Goal: Information Seeking & Learning: Find specific fact

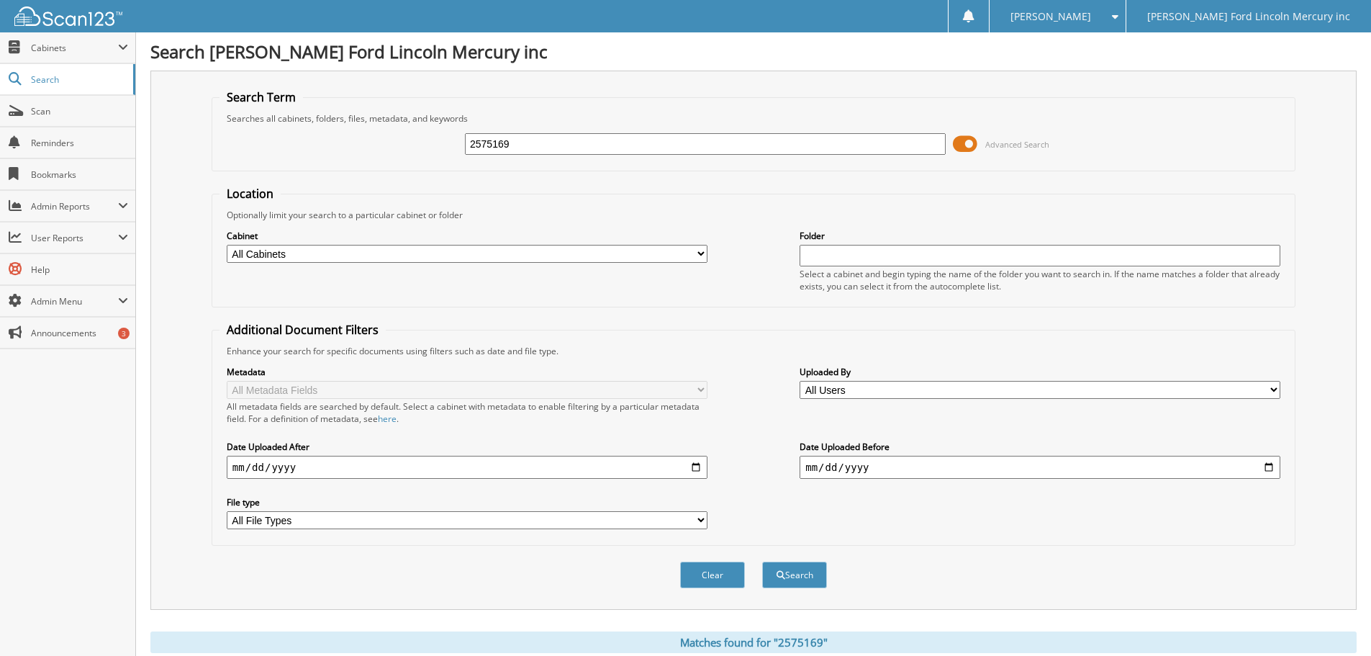
click at [302, 127] on div "2575169 Advanced Search" at bounding box center [754, 144] width 1068 height 39
type input "h24986"
click at [762, 561] on button "Search" at bounding box center [794, 574] width 65 height 27
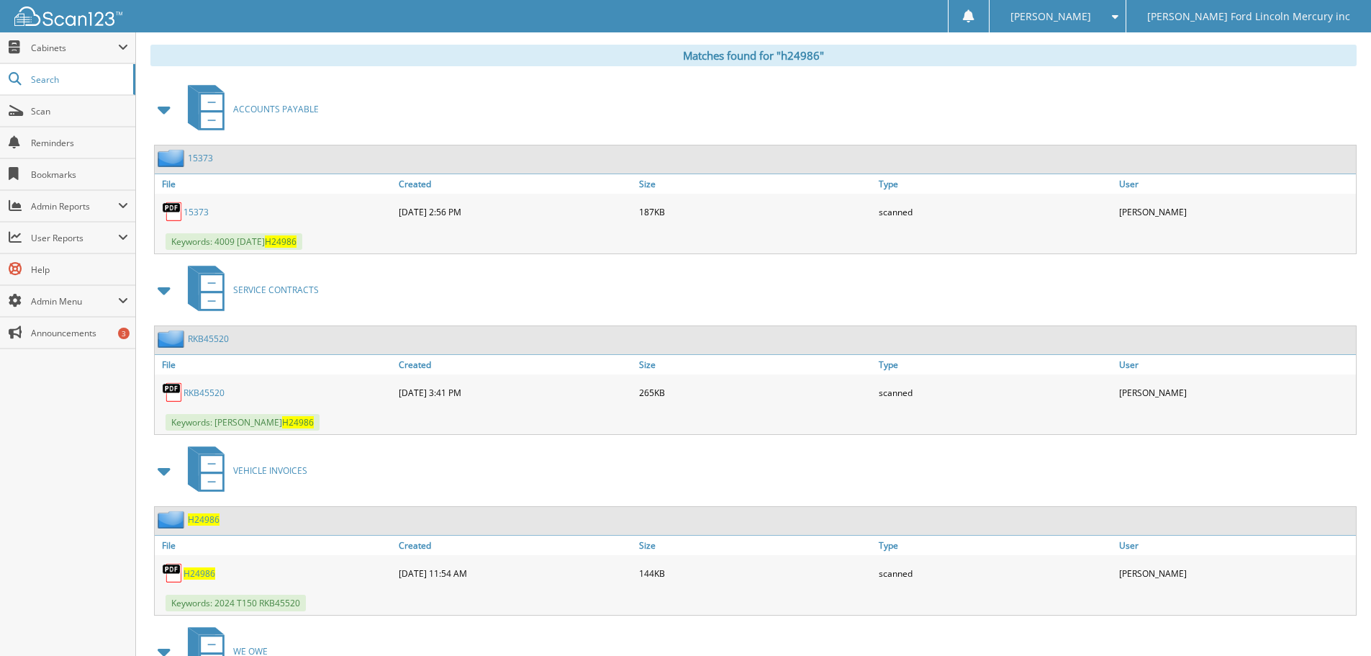
scroll to position [576, 0]
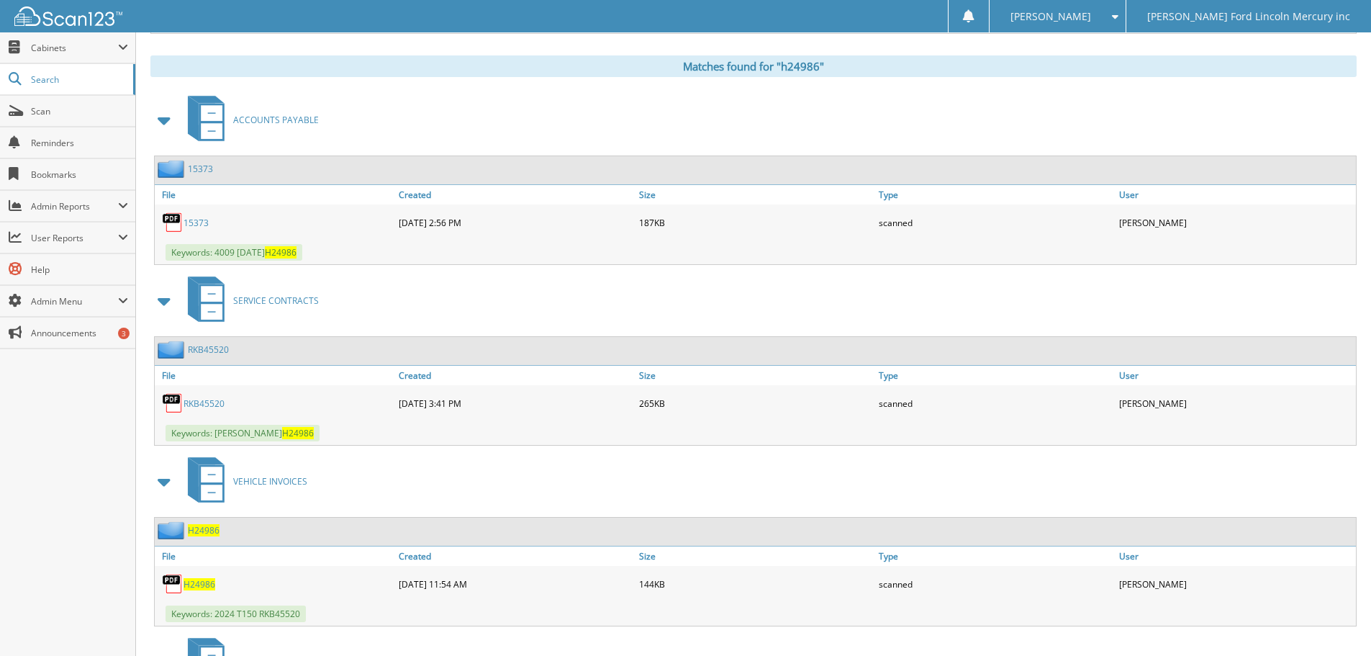
click at [199, 221] on link "15373" at bounding box center [196, 223] width 25 height 12
click at [806, 137] on div "ACCOUNTS PAYABLE" at bounding box center [753, 119] width 1206 height 57
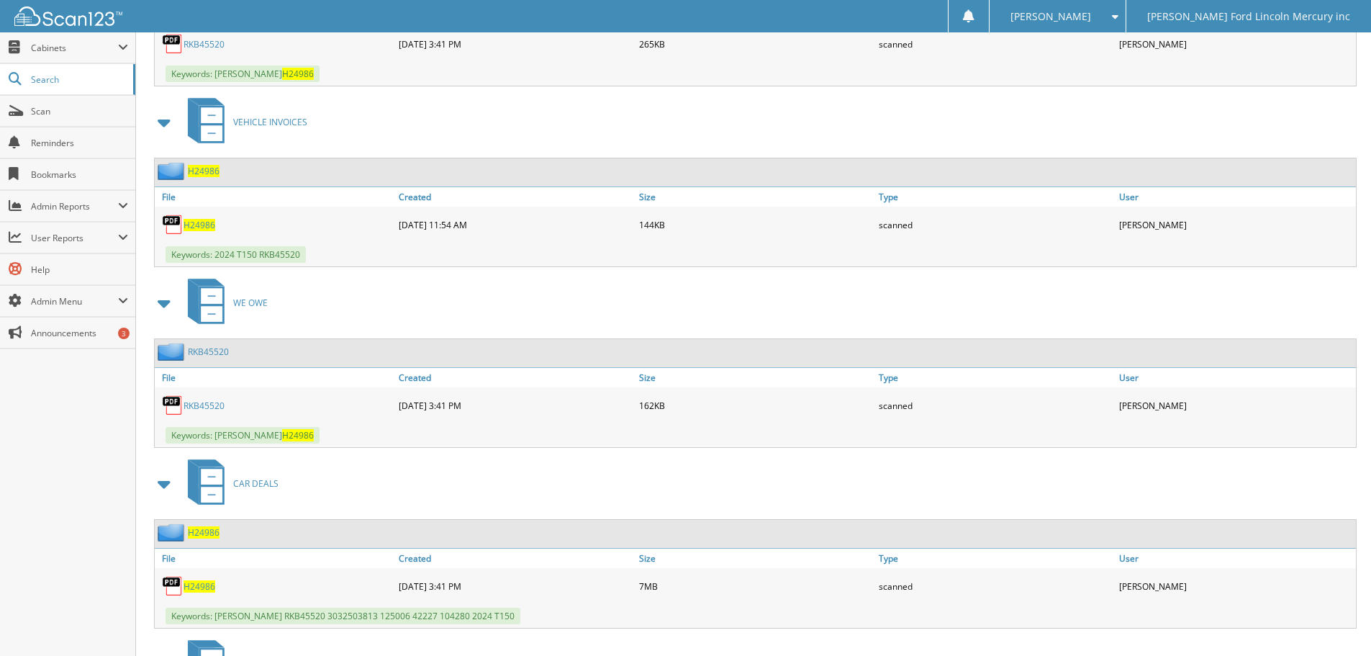
scroll to position [936, 0]
click at [213, 408] on link "RKB45520" at bounding box center [204, 405] width 41 height 12
click at [197, 406] on link "RKB45520" at bounding box center [204, 405] width 41 height 12
click at [827, 138] on div "VEHICLE INVOICES" at bounding box center [753, 121] width 1206 height 57
click at [212, 587] on span "H24986" at bounding box center [200, 585] width 32 height 12
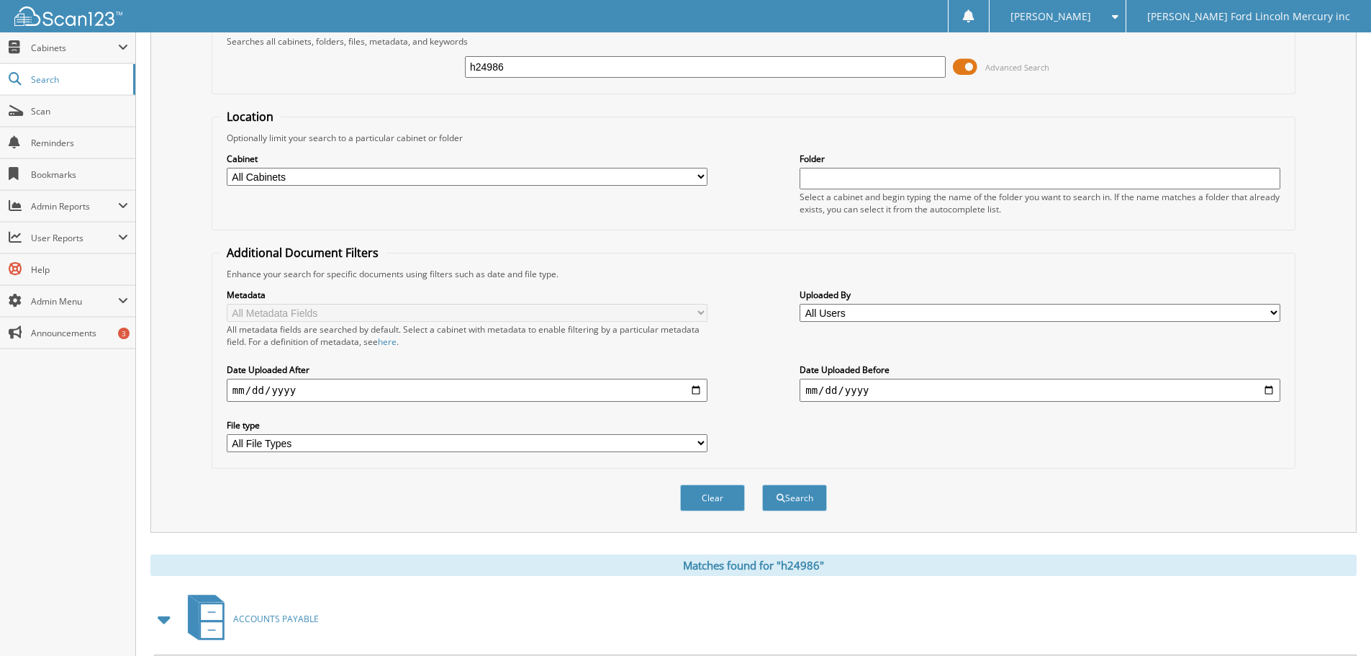
scroll to position [72, 0]
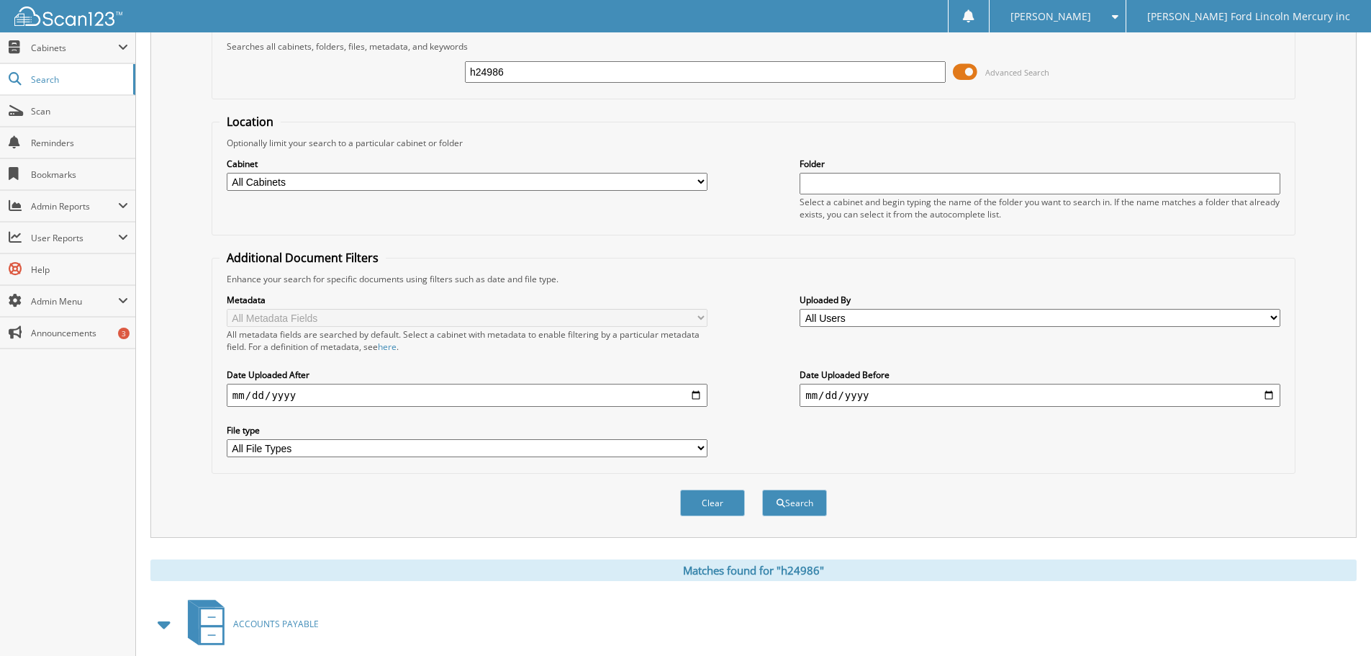
drag, startPoint x: 543, startPoint y: 76, endPoint x: 230, endPoint y: 52, distance: 313.3
click at [320, 63] on div "h24986 Advanced Search" at bounding box center [754, 72] width 1068 height 39
type input "a07174"
click at [762, 489] on button "Search" at bounding box center [794, 502] width 65 height 27
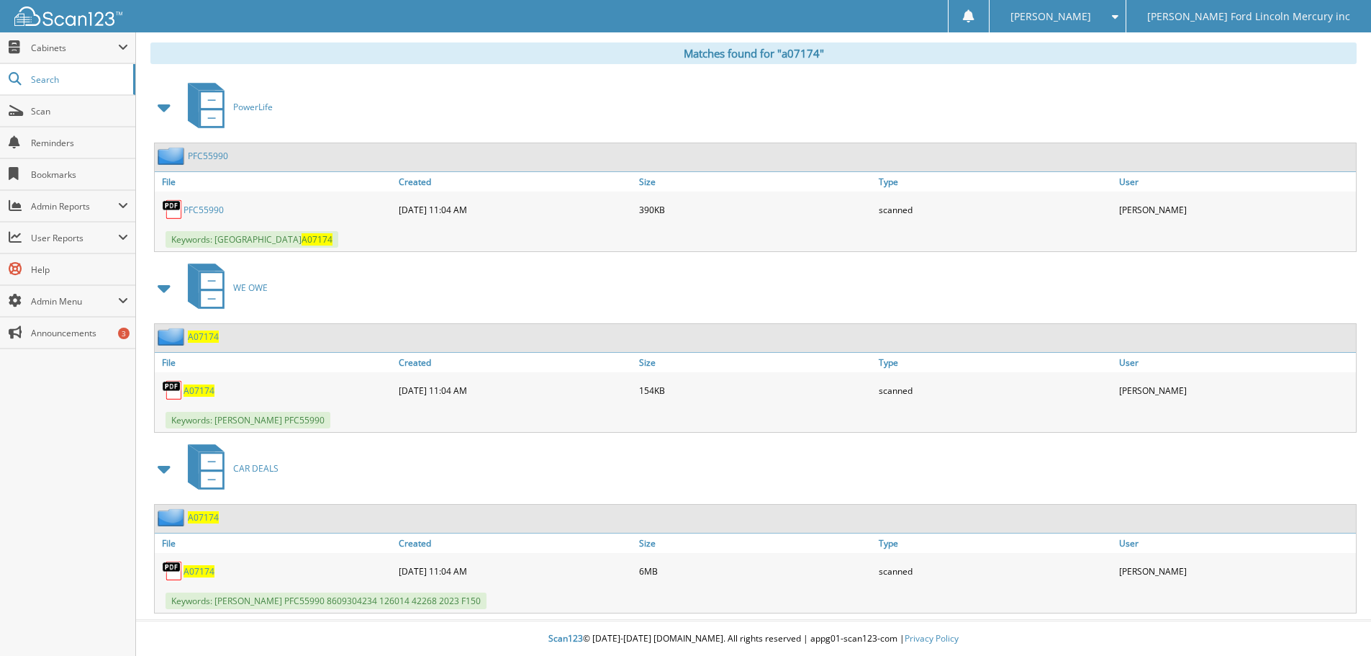
scroll to position [590, 0]
click at [204, 567] on span "A07174" at bounding box center [199, 570] width 31 height 12
click at [838, 92] on div "PowerLife" at bounding box center [753, 106] width 1206 height 57
